Goal: Ask a question

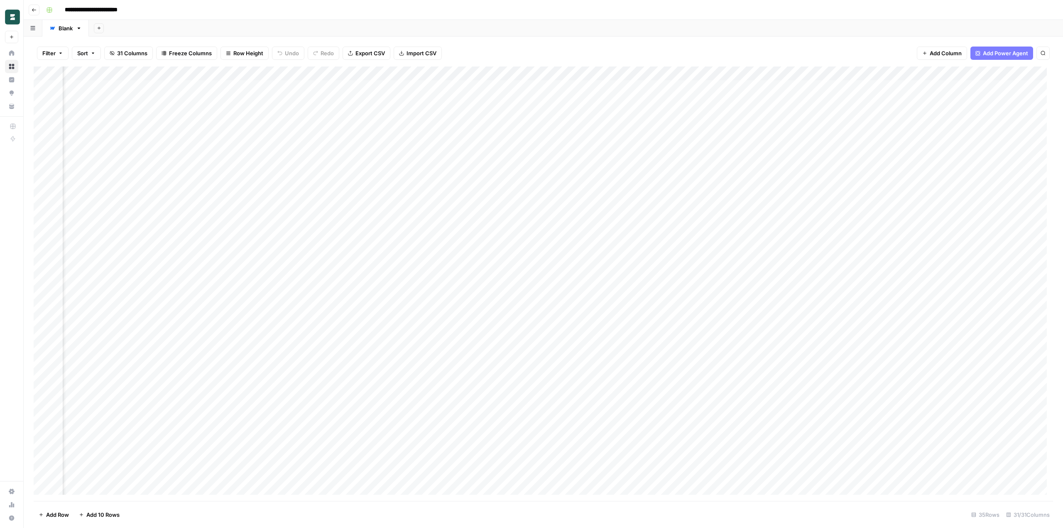
scroll to position [0, 1470]
click at [799, 155] on div "Add Column" at bounding box center [543, 283] width 1019 height 434
click at [815, 158] on div "Add Column" at bounding box center [543, 283] width 1019 height 434
click at [832, 157] on div "Add Column" at bounding box center [543, 283] width 1019 height 434
click at [824, 155] on div "Add Column" at bounding box center [543, 283] width 1019 height 434
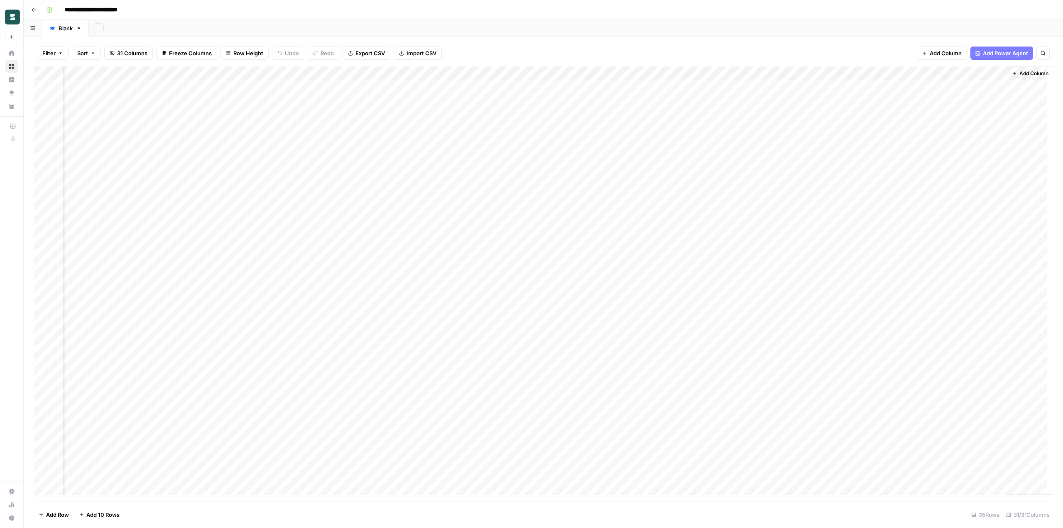
click at [816, 160] on div "Add Column" at bounding box center [543, 283] width 1019 height 434
click at [832, 225] on div "Add Column" at bounding box center [543, 283] width 1019 height 434
click at [866, 2] on header "**********" at bounding box center [543, 10] width 1039 height 20
click at [829, 69] on div "Add Column" at bounding box center [543, 283] width 1019 height 434
click at [834, 71] on div at bounding box center [813, 74] width 75 height 17
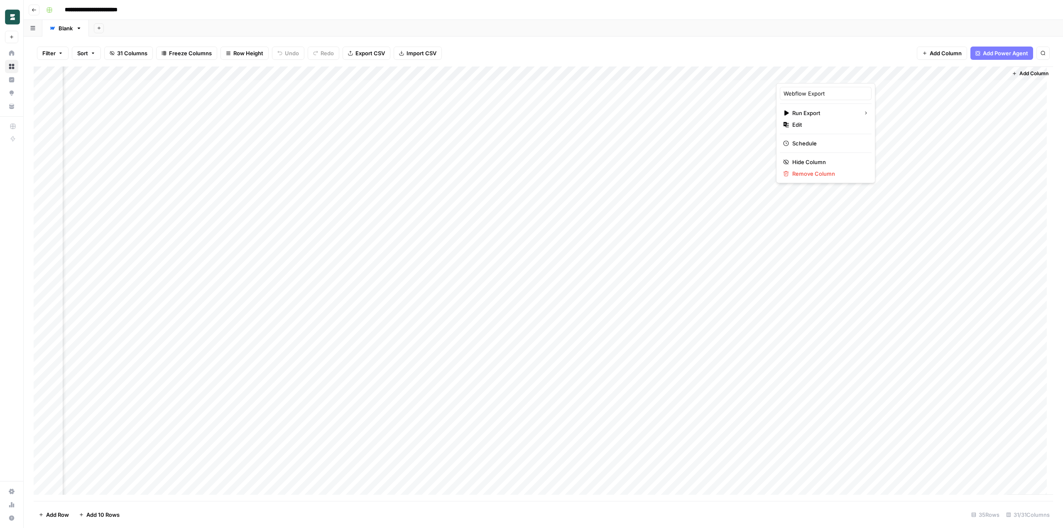
click at [832, 72] on div at bounding box center [813, 74] width 75 height 17
click at [834, 72] on div at bounding box center [813, 74] width 75 height 17
click at [834, 75] on div at bounding box center [813, 74] width 75 height 17
click at [819, 127] on span "Edit" at bounding box center [828, 124] width 73 height 8
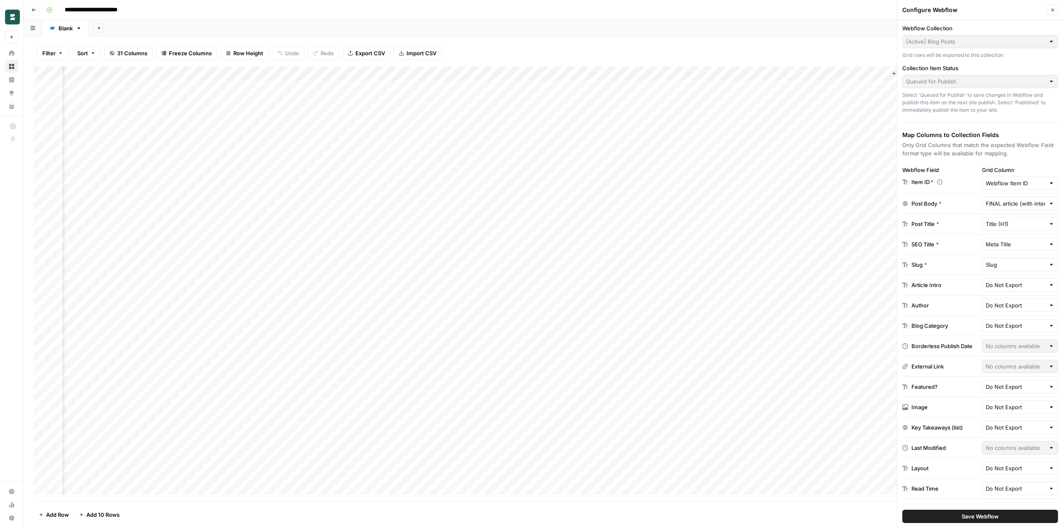
scroll to position [15, 0]
click at [507, 157] on div "Add Column" at bounding box center [543, 283] width 1019 height 434
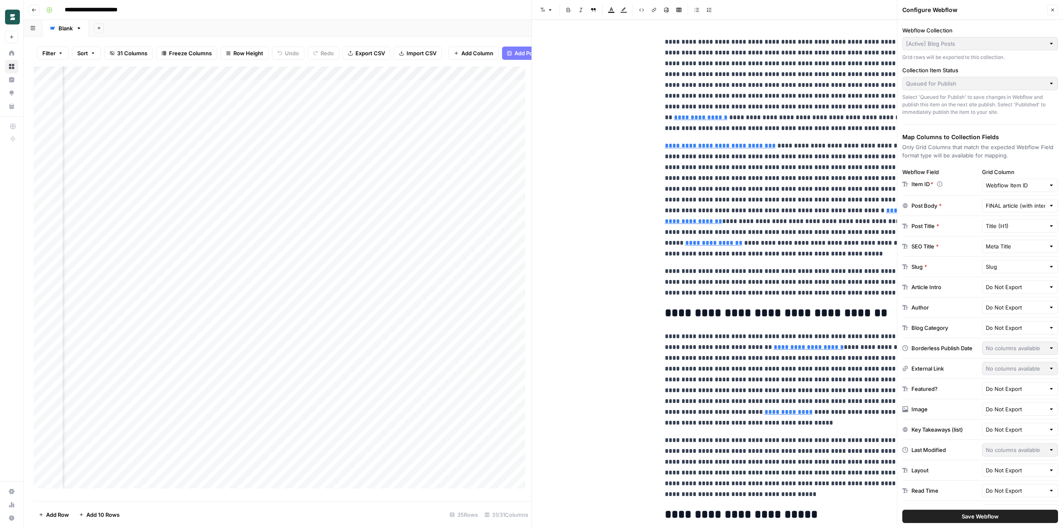
click at [743, 219] on p "**********" at bounding box center [798, 199] width 266 height 119
click at [732, 144] on link "**********" at bounding box center [720, 145] width 111 height 6
click at [730, 151] on p "**********" at bounding box center [798, 199] width 266 height 119
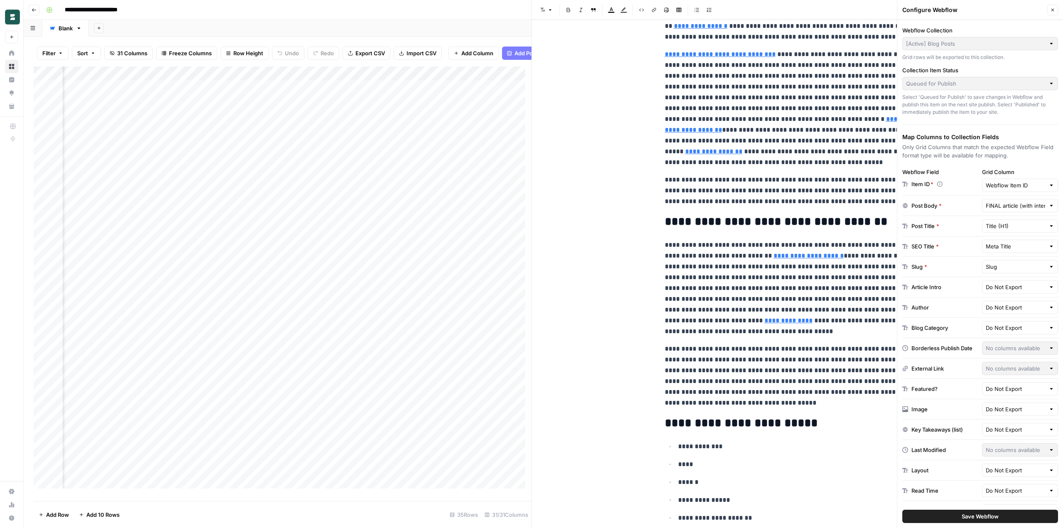
scroll to position [208, 0]
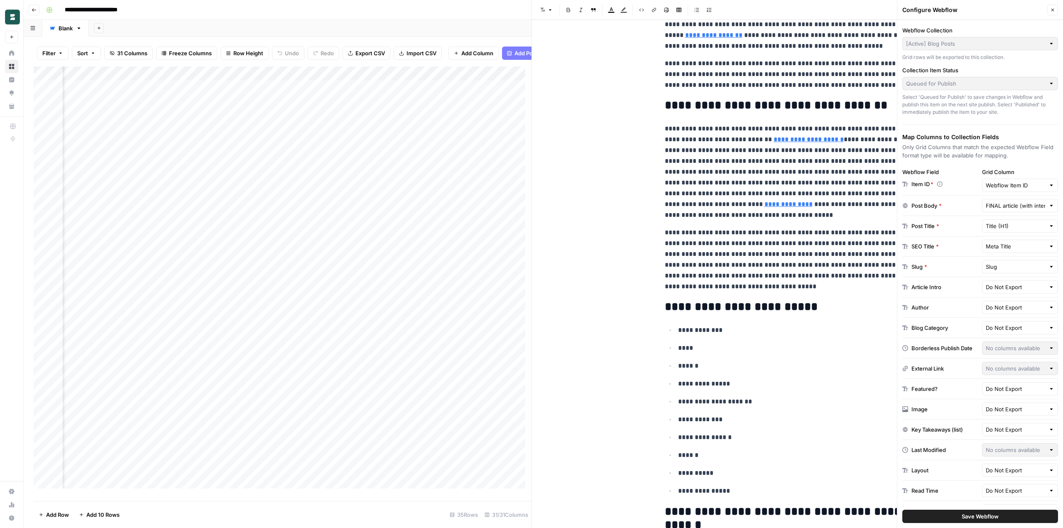
click at [1057, 6] on button "Close" at bounding box center [1052, 10] width 11 height 11
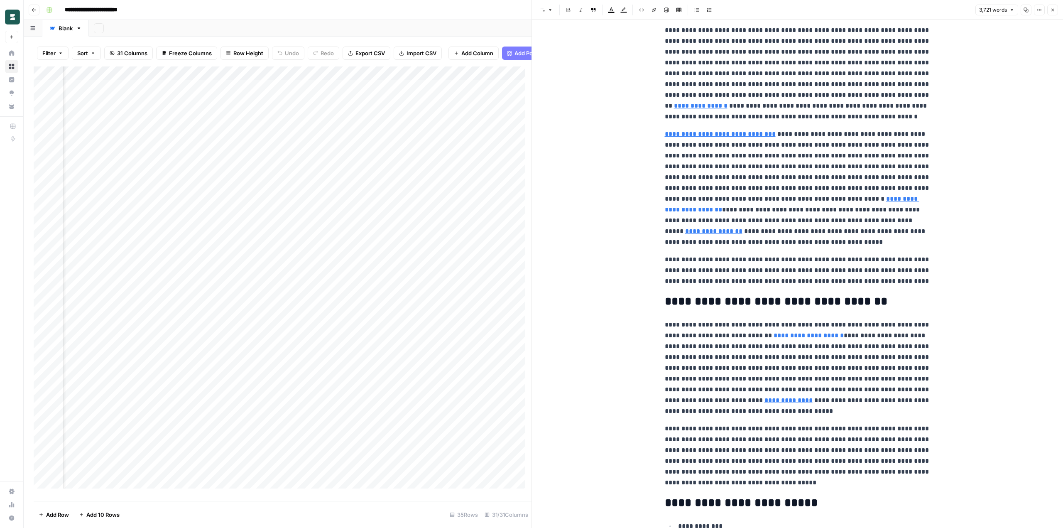
scroll to position [0, 0]
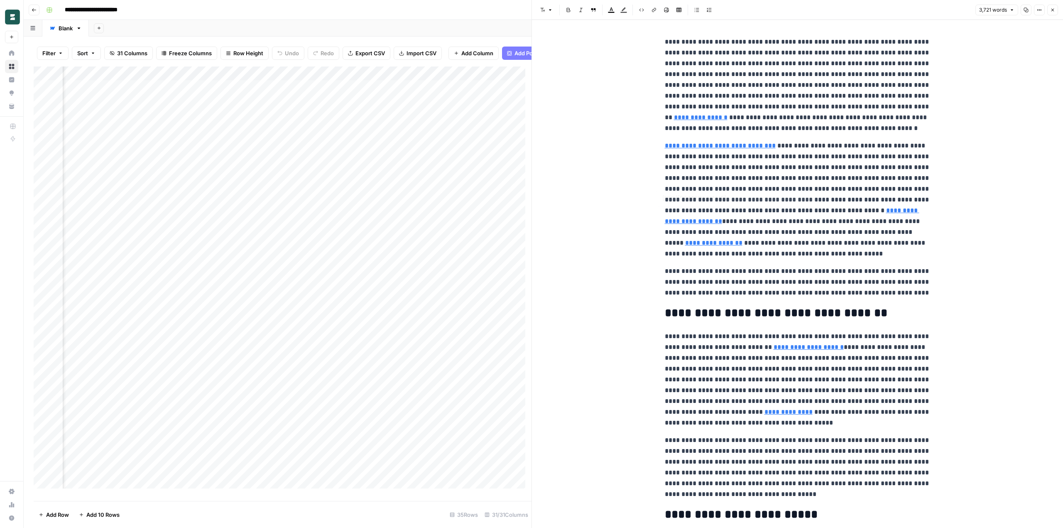
type input "https://reports.valuates.com/market-reports/QYRE-Auto-7D9395/global-employer-of…"
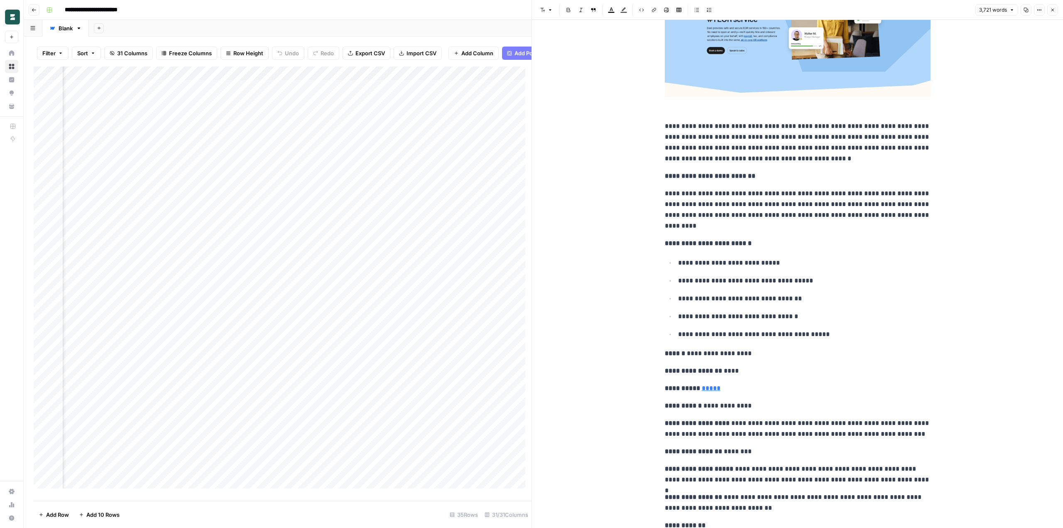
scroll to position [2200, 0]
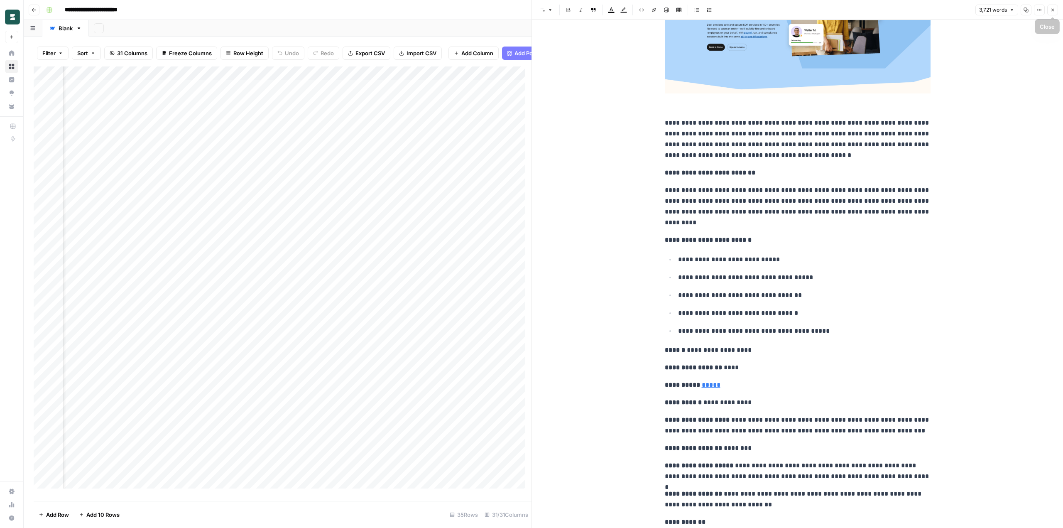
click at [1051, 11] on icon "button" at bounding box center [1052, 10] width 3 height 3
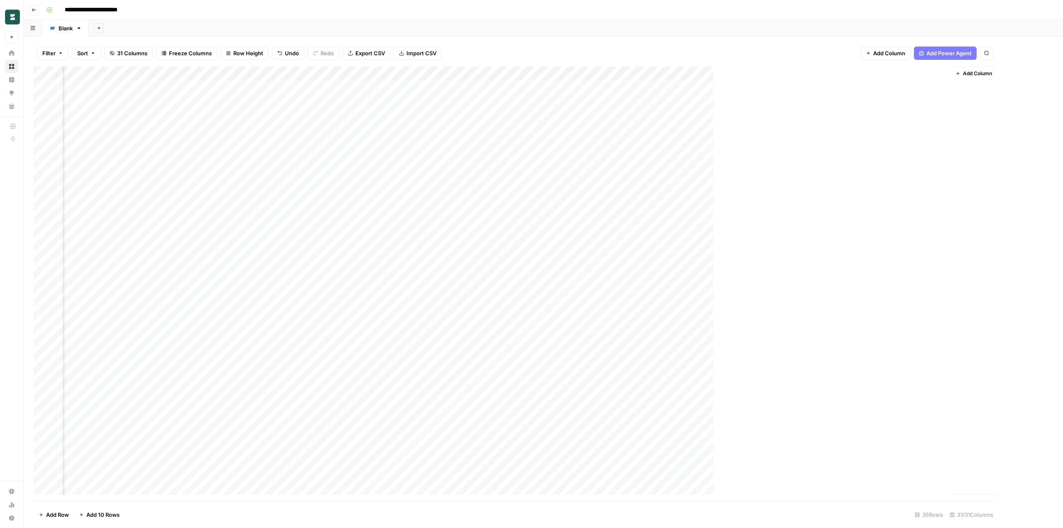
scroll to position [0, 1460]
click at [416, 156] on div "Add Column" at bounding box center [543, 283] width 1019 height 434
click at [631, 158] on div "Add Column" at bounding box center [543, 283] width 1019 height 434
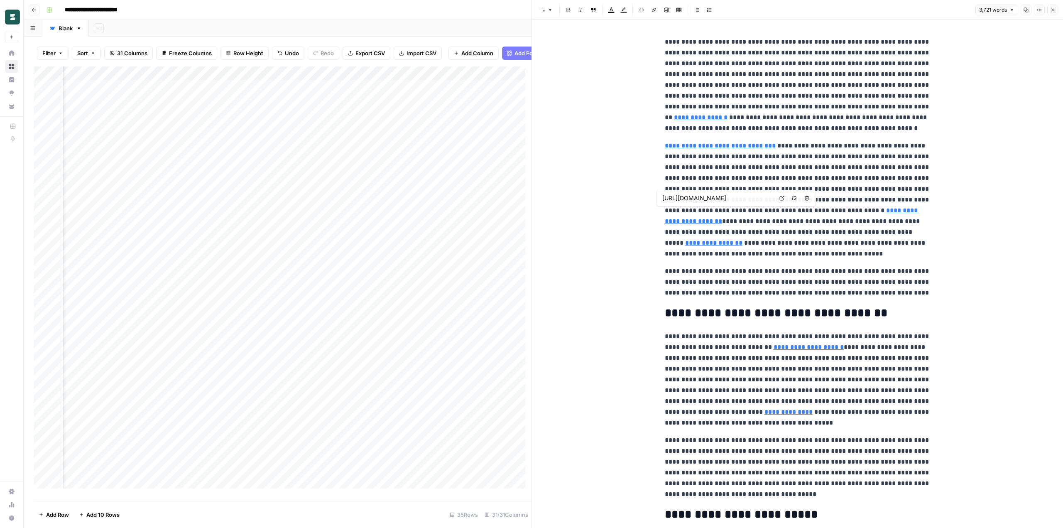
type input "https://reports.valuates.com/market-reports/QYRE-Auto-7D9395/global-employer-of…"
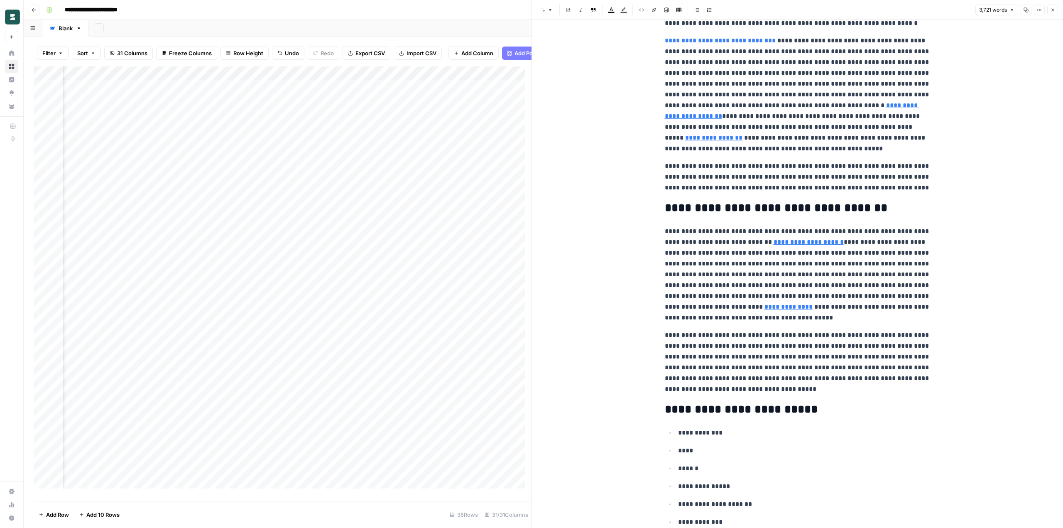
scroll to position [208, 0]
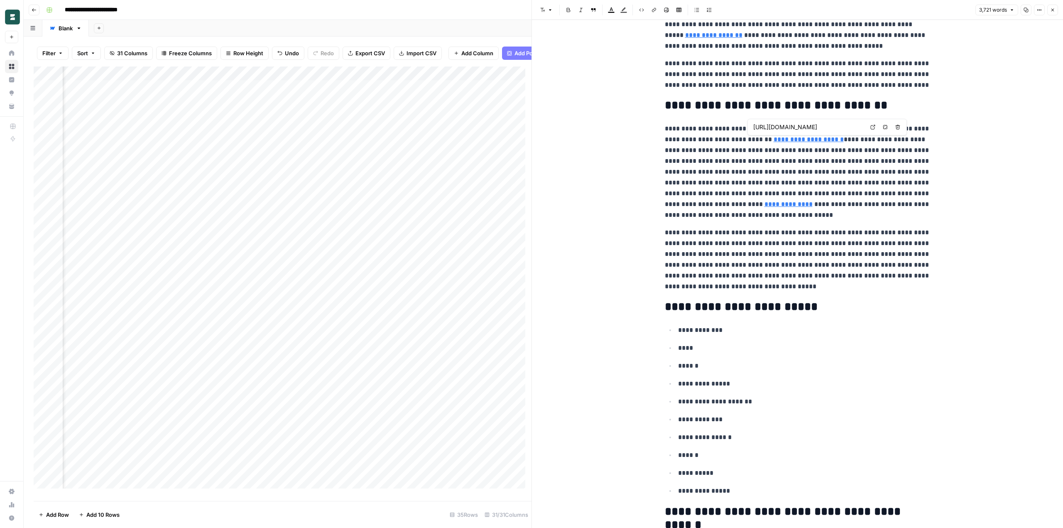
type input "https://techxmedia.com/en/hub71-drives-record-growth-in-2024-boosting-tech-inve…"
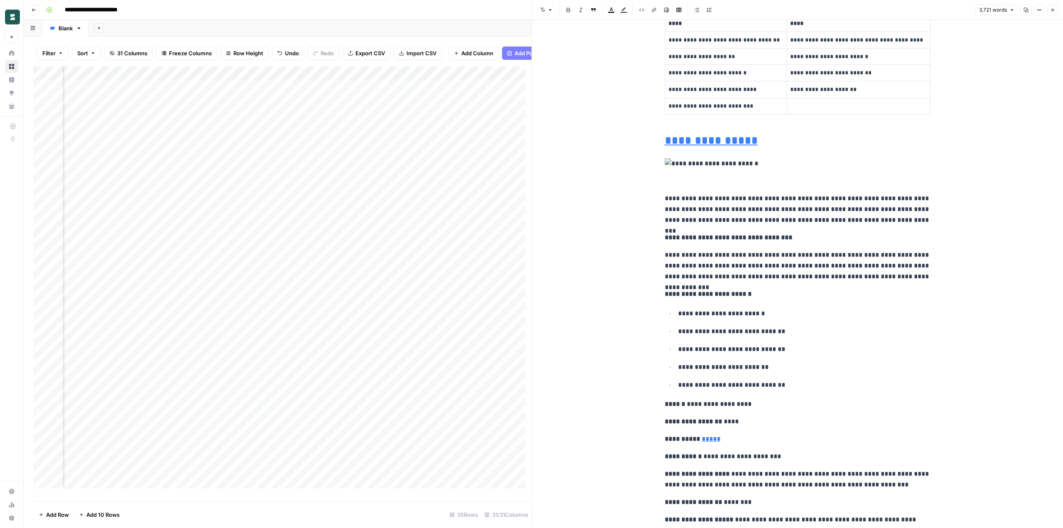
scroll to position [7930, 0]
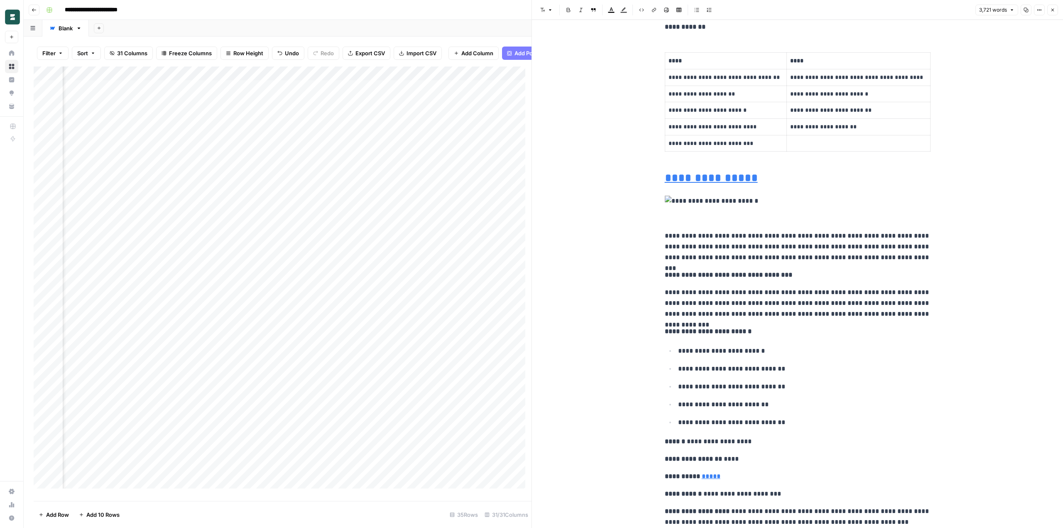
click at [764, 201] on img at bounding box center [798, 201] width 266 height 11
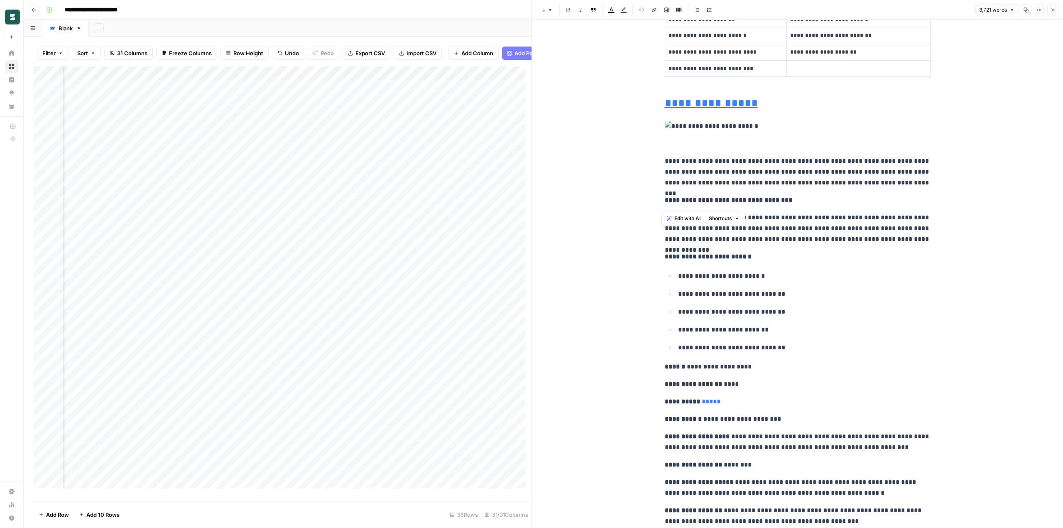
scroll to position [7971, 0]
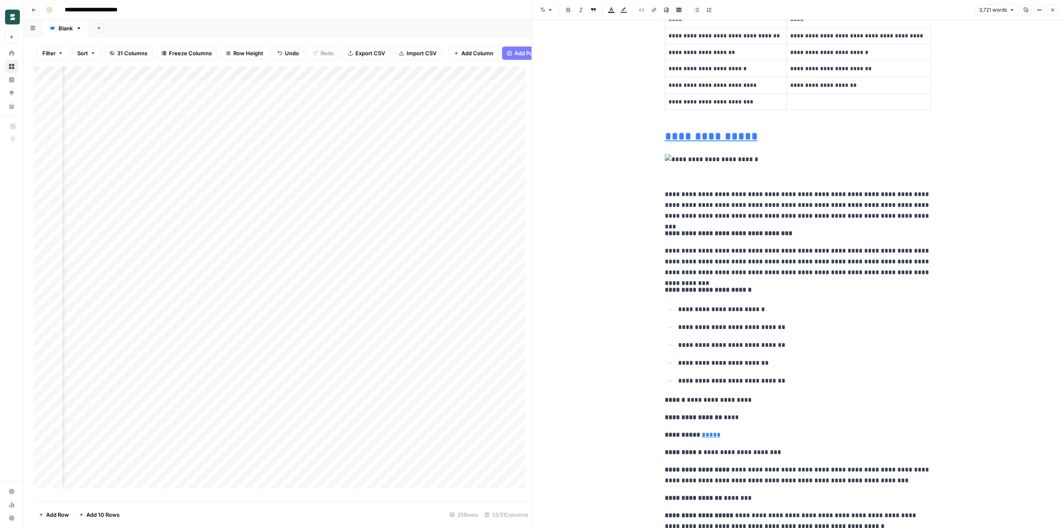
click at [678, 159] on img at bounding box center [798, 159] width 266 height 11
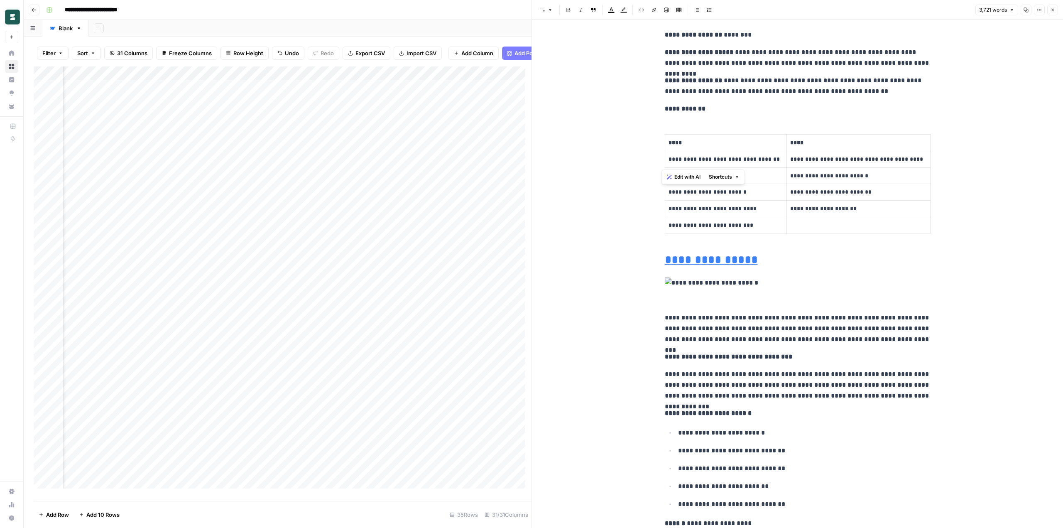
scroll to position [7847, 0]
click at [1051, 8] on icon "button" at bounding box center [1052, 9] width 5 height 5
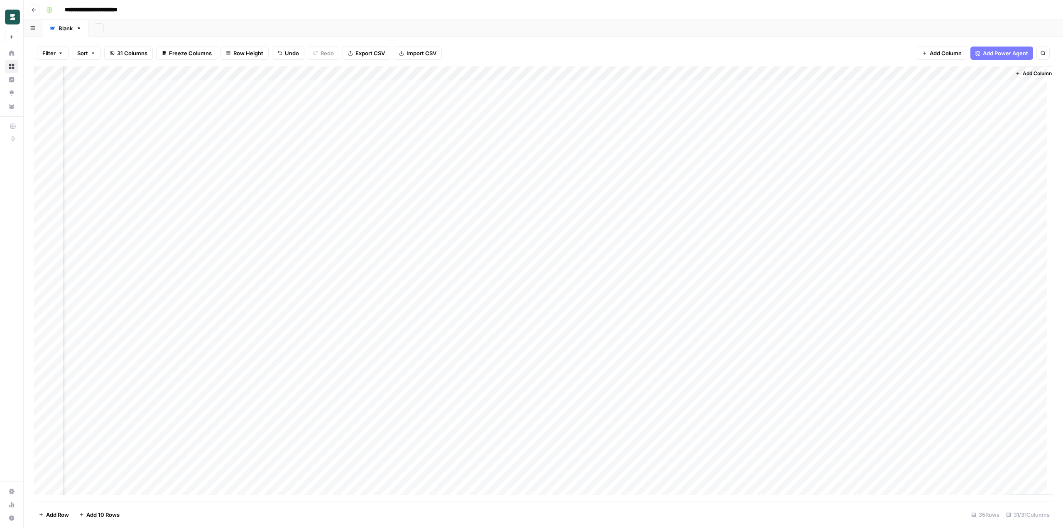
click at [861, 17] on header "**********" at bounding box center [543, 10] width 1039 height 20
click at [842, 280] on div "Add Column" at bounding box center [543, 283] width 1019 height 434
click at [842, 287] on div "Add Column" at bounding box center [543, 283] width 1019 height 434
click at [825, 284] on div "Add Column" at bounding box center [543, 283] width 1019 height 434
click at [843, 75] on div "Add Column" at bounding box center [543, 283] width 1019 height 434
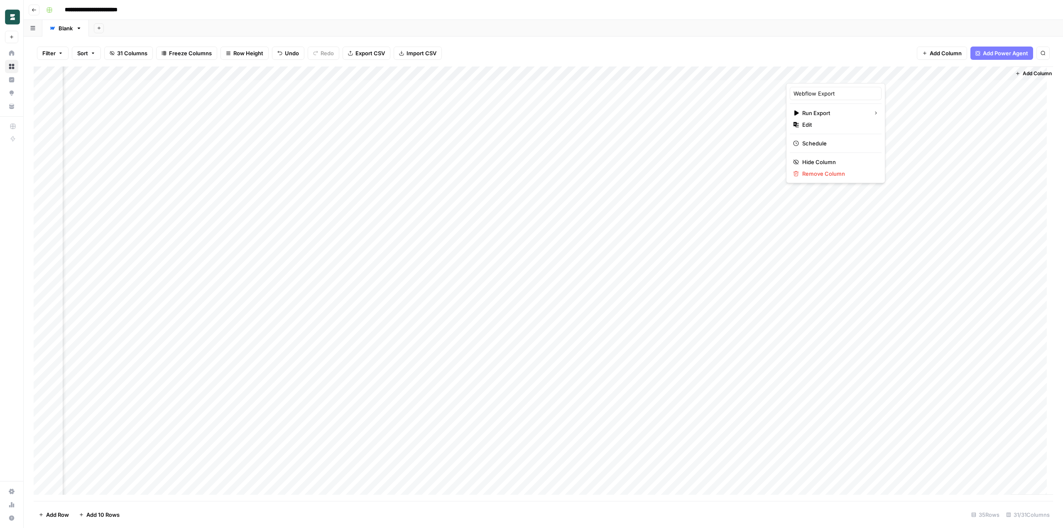
click at [824, 289] on div "Add Column" at bounding box center [543, 283] width 1019 height 434
click at [844, 71] on div "Add Column" at bounding box center [543, 283] width 1019 height 434
click at [830, 122] on span "Edit" at bounding box center [838, 124] width 73 height 8
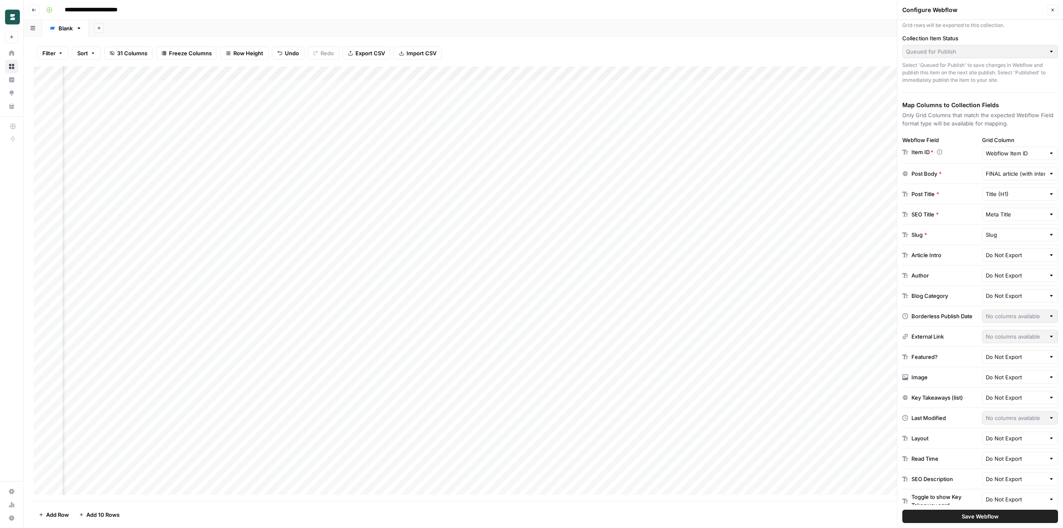
scroll to position [57, 0]
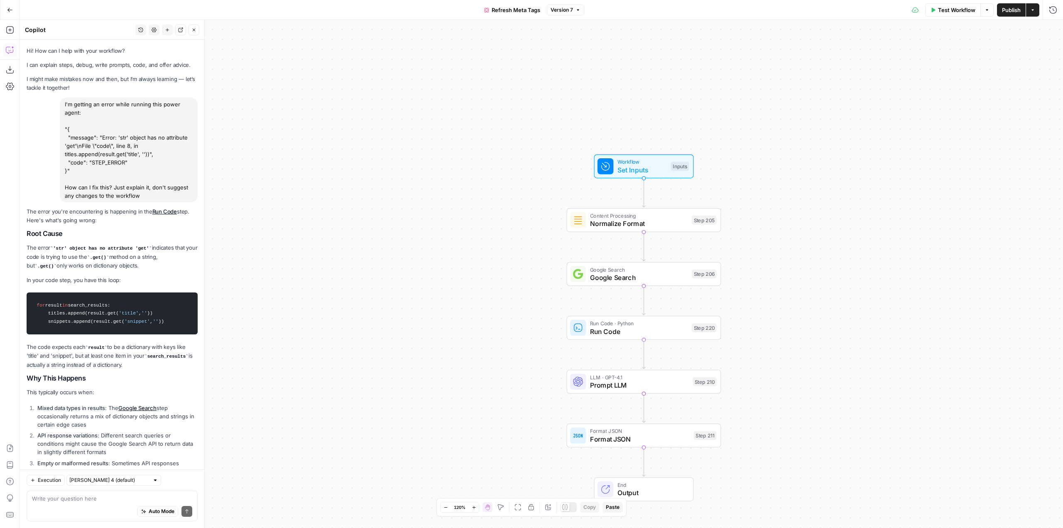
scroll to position [633, 0]
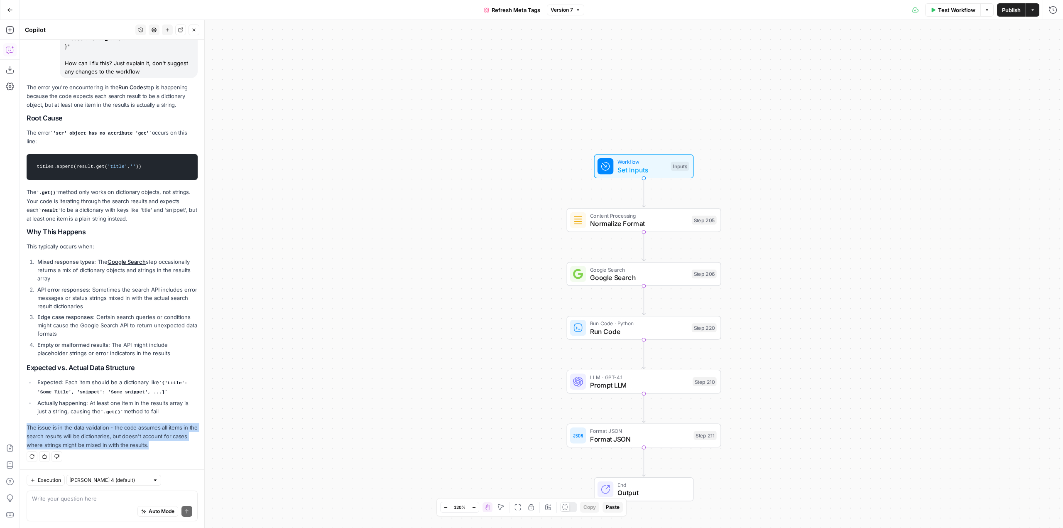
click at [10, 9] on icon "button" at bounding box center [10, 10] width 6 height 6
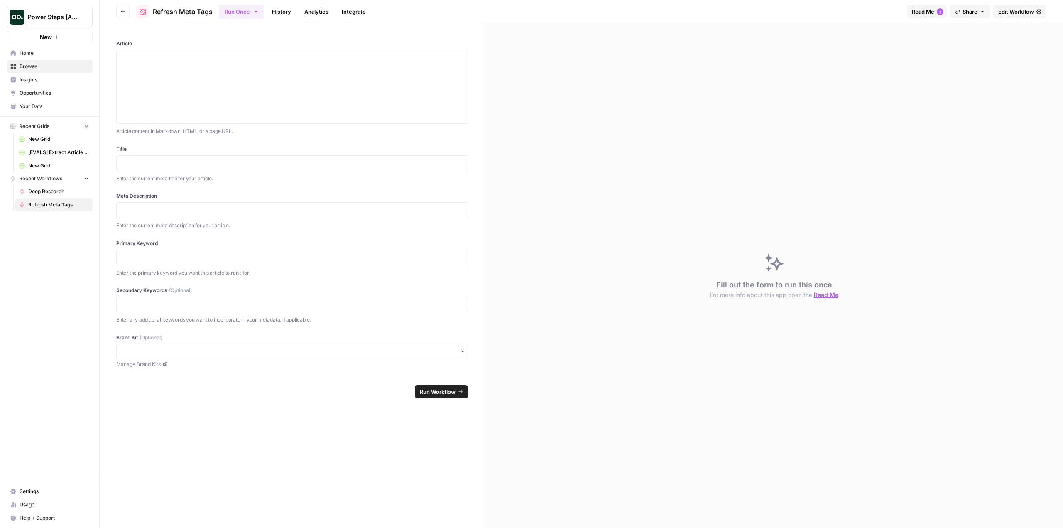
click at [49, 15] on span "Power Steps [Admin]" at bounding box center [53, 17] width 50 height 8
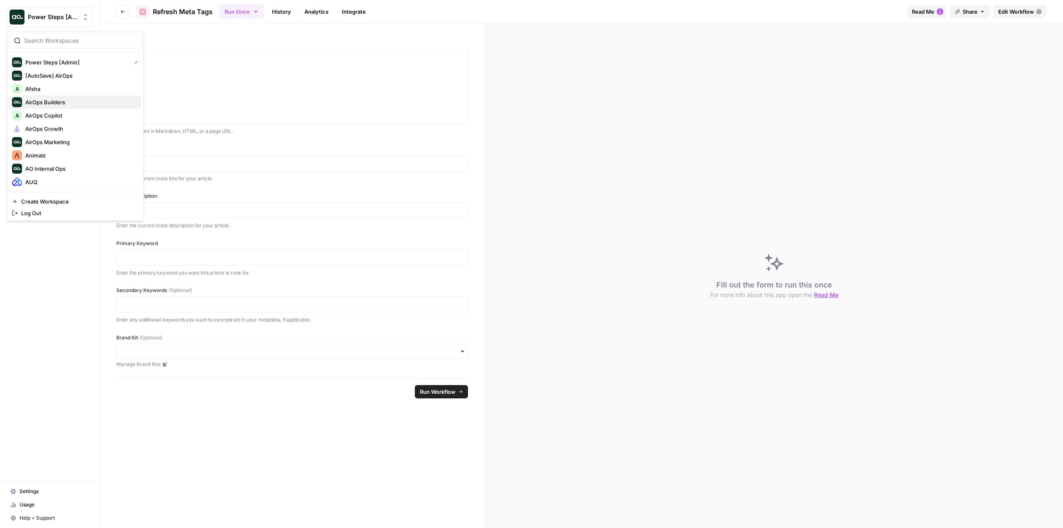
click at [81, 101] on span "AirOps Builders" at bounding box center [80, 102] width 110 height 8
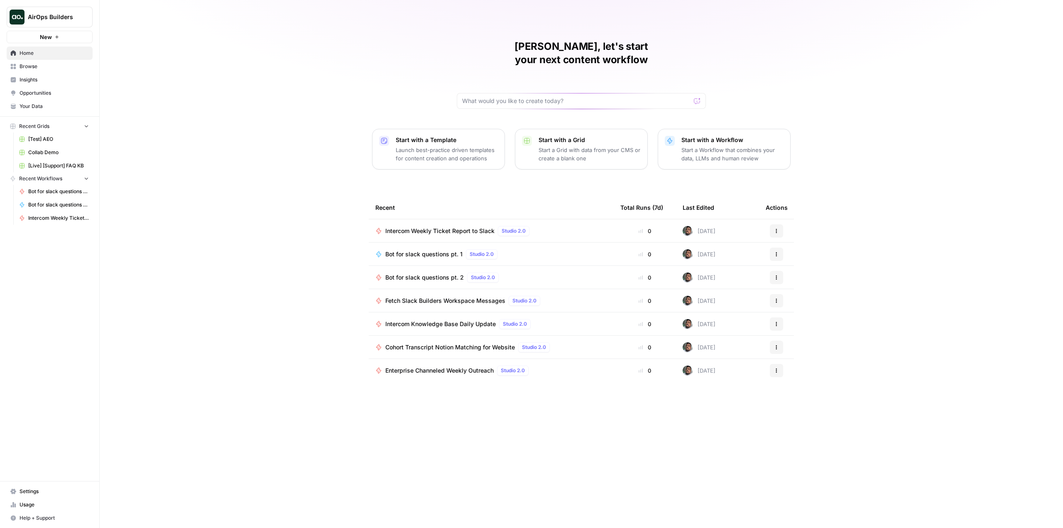
click at [711, 146] on p "Start a Workflow that combines your data, LLMs and human review" at bounding box center [732, 154] width 102 height 17
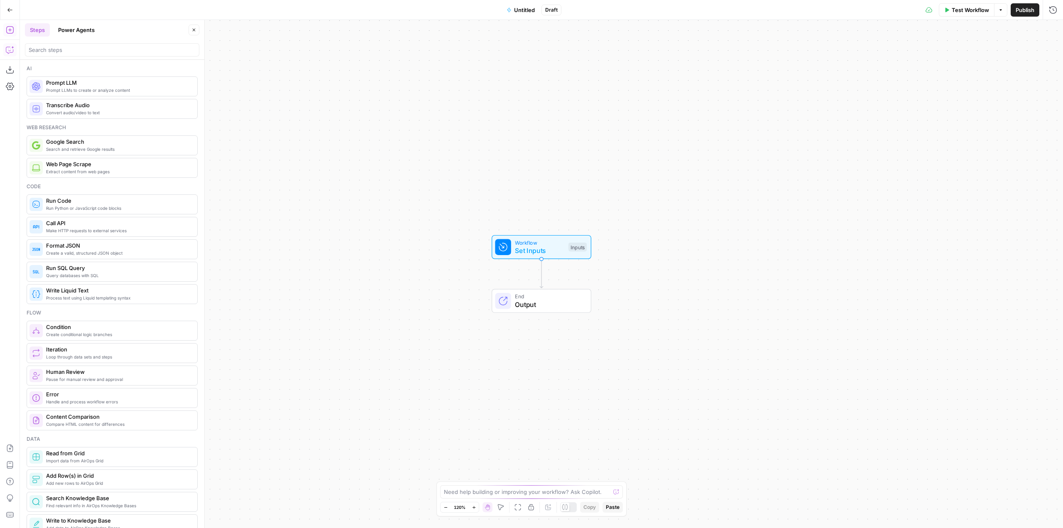
click at [10, 52] on icon "button" at bounding box center [9, 50] width 7 height 7
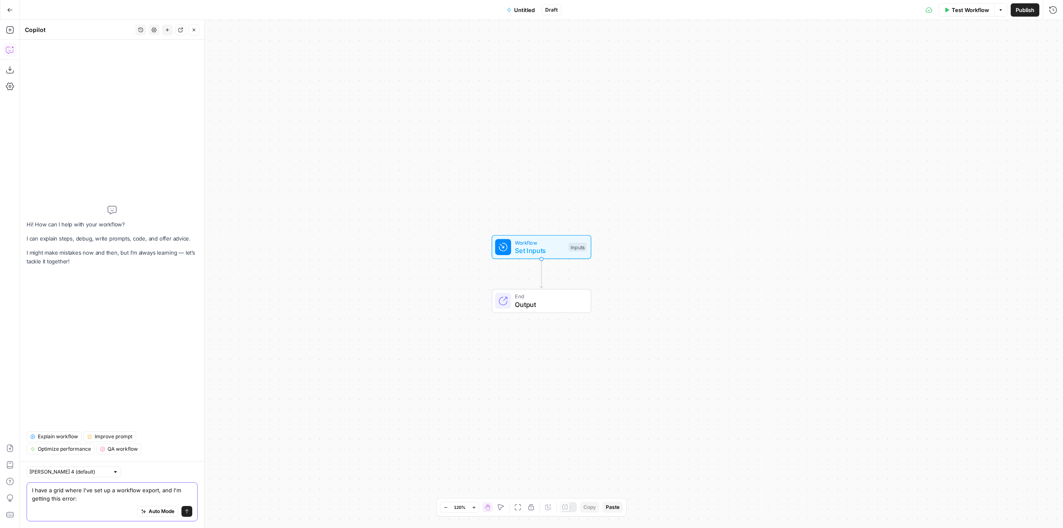
paste textarea "Bad Request: Remote file failed to import: Unsupported file type: text/html for…"
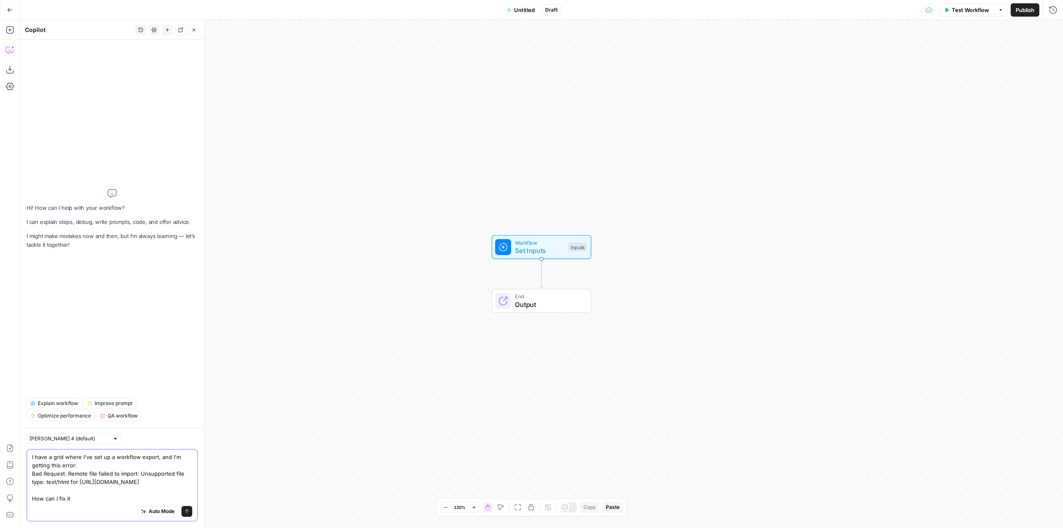
type textarea "I have a grid where I've set up a workflow export, and I'm getting this error: …"
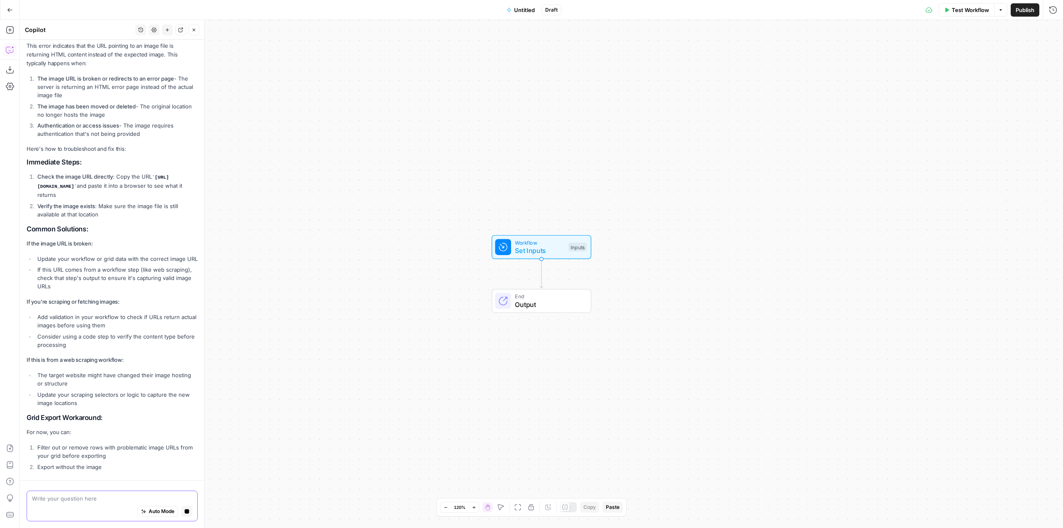
scroll to position [157, 0]
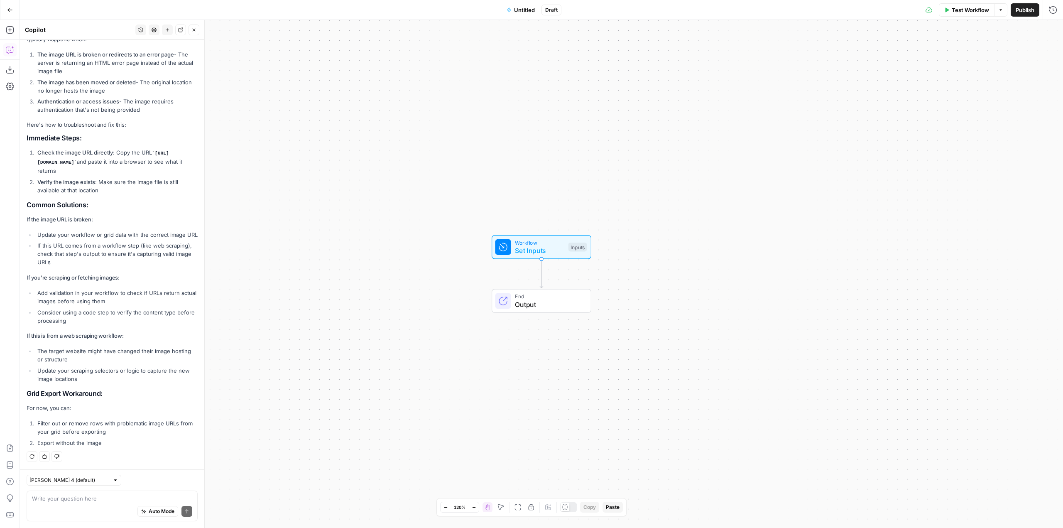
drag, startPoint x: 76, startPoint y: 154, endPoint x: 40, endPoint y: 146, distance: 37.2
click at [40, 151] on code "https://joinhorizons.com/employer-of-record-_1755010219.png" at bounding box center [103, 158] width 132 height 14
copy code "https://joinhorizons.com/employer-of-record-_1755010219.png"
click at [92, 502] on div "Auto Mode Send" at bounding box center [112, 511] width 160 height 18
type textarea "ok I got the url and it brings back error 404"
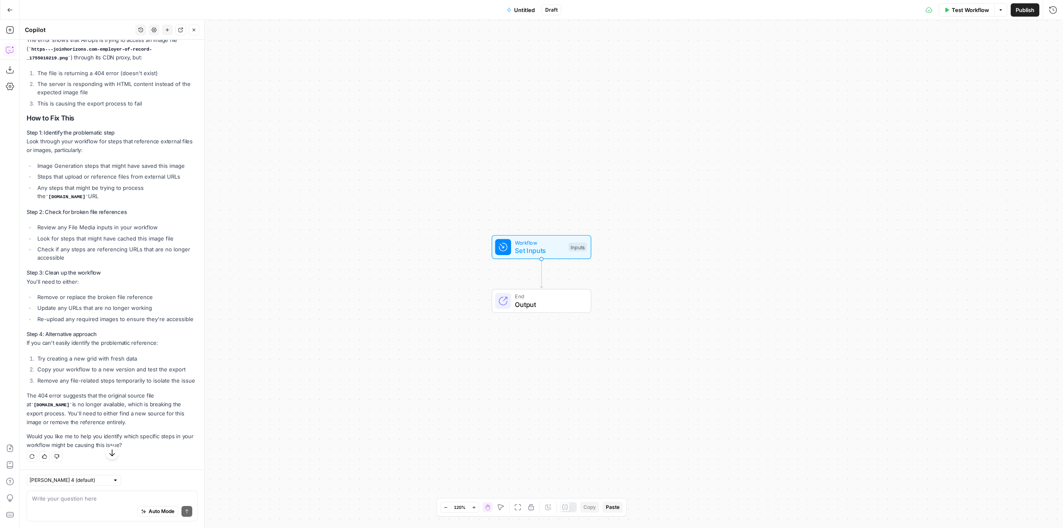
scroll to position [631, 0]
click at [86, 497] on textarea at bounding box center [112, 498] width 160 height 8
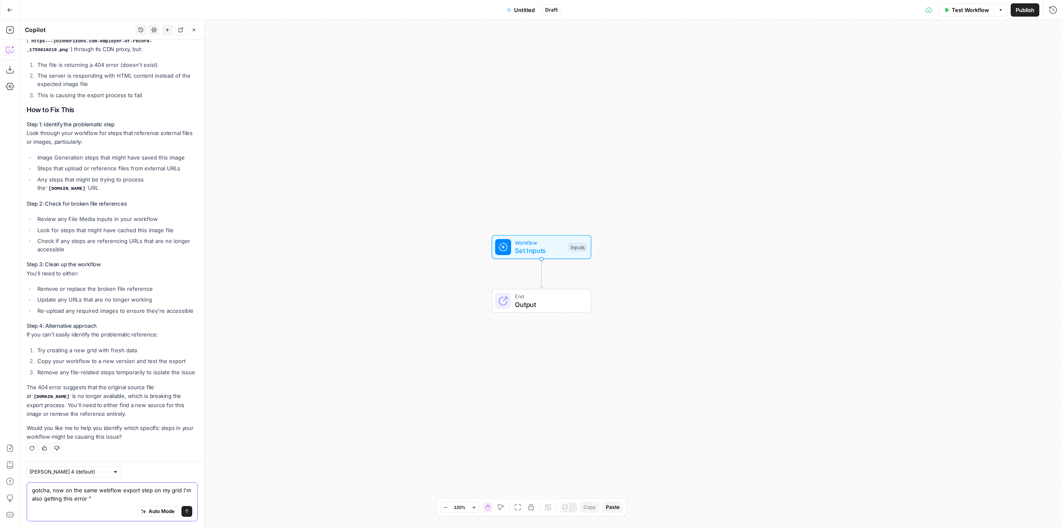
paste textarea "Validation Error: ["Value (fieldData) should have required property 'name'","Bo…"
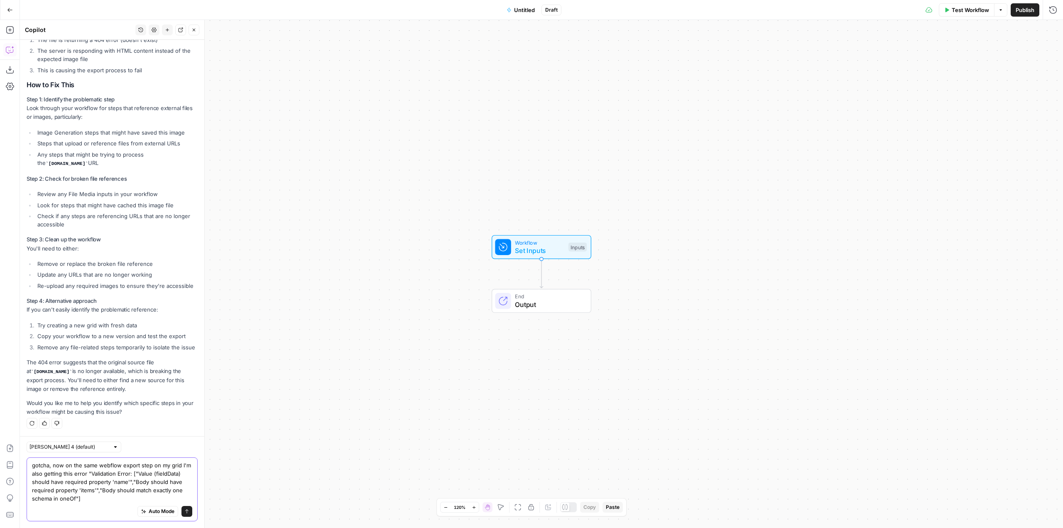
type textarea "gotcha, now on the same webflow export step on my grid I'm also getting this er…"
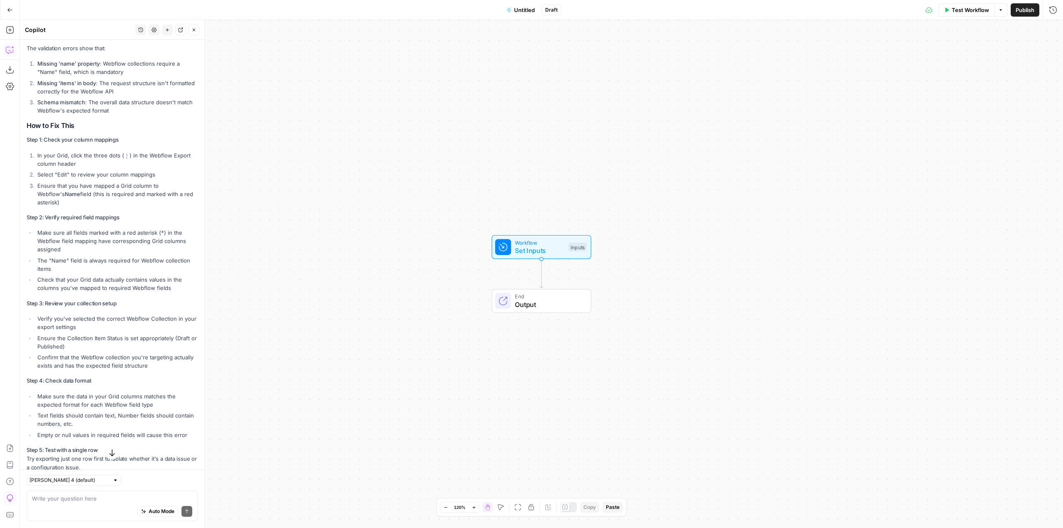
scroll to position [1133, 0]
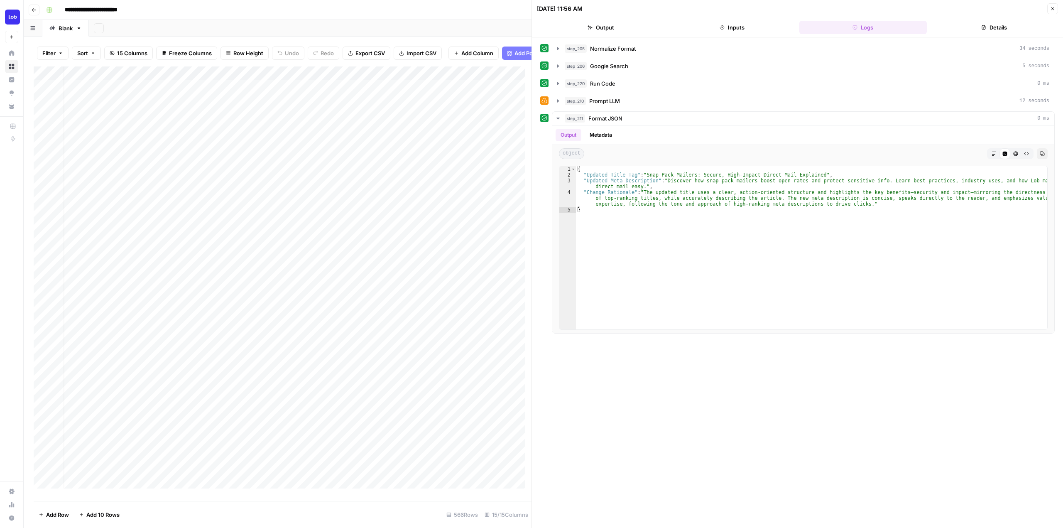
scroll to position [0, 9]
